Goal: Task Accomplishment & Management: Manage account settings

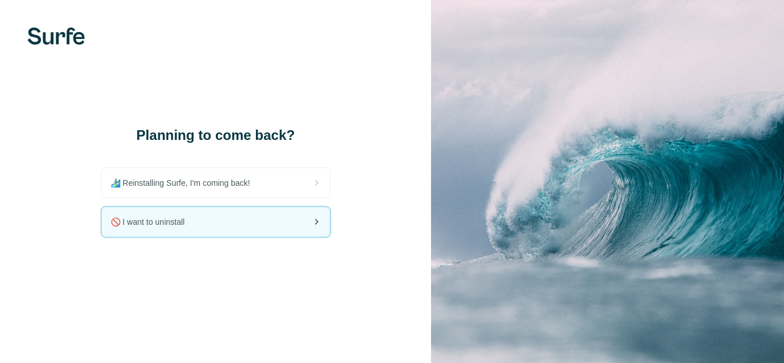
click at [211, 228] on div "🚫 I want to uninstall" at bounding box center [216, 222] width 228 height 30
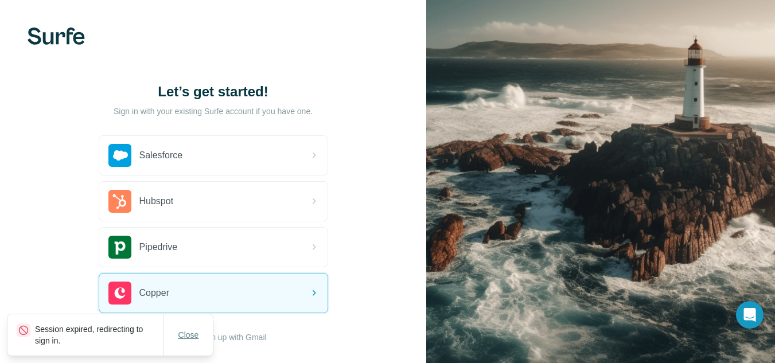
click at [201, 338] on button "Close" at bounding box center [188, 335] width 37 height 21
